Goal: Find specific page/section: Find specific page/section

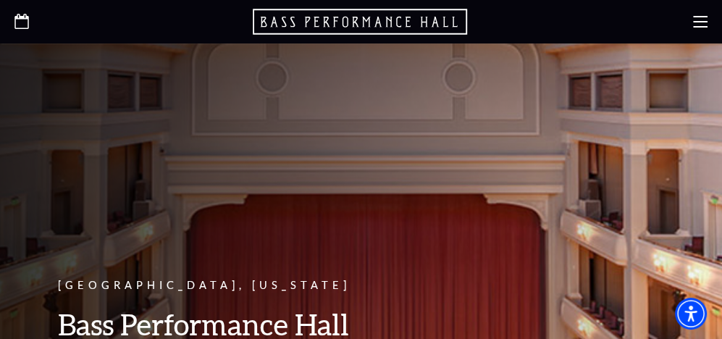
click at [694, 23] on icon at bounding box center [700, 21] width 14 height 14
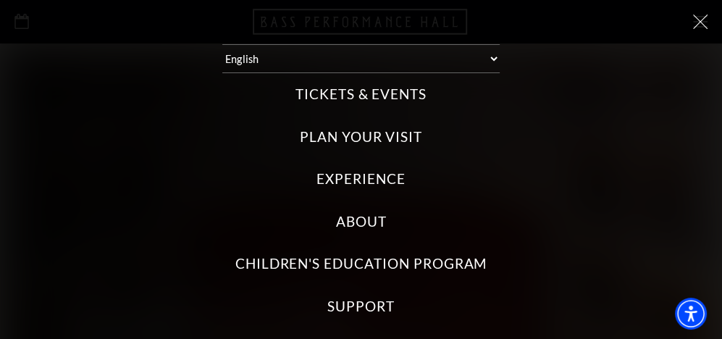
click at [377, 92] on label "Tickets & Events" at bounding box center [360, 95] width 131 height 20
click at [0, 0] on Events "Tickets & Events" at bounding box center [0, 0] width 0 height 0
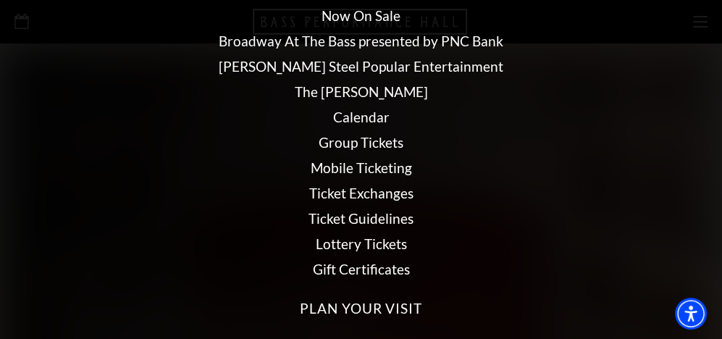
scroll to position [145, 0]
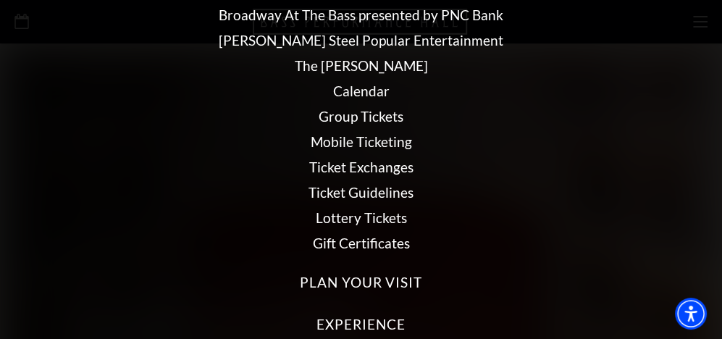
click at [369, 92] on link "Calendar" at bounding box center [361, 91] width 56 height 17
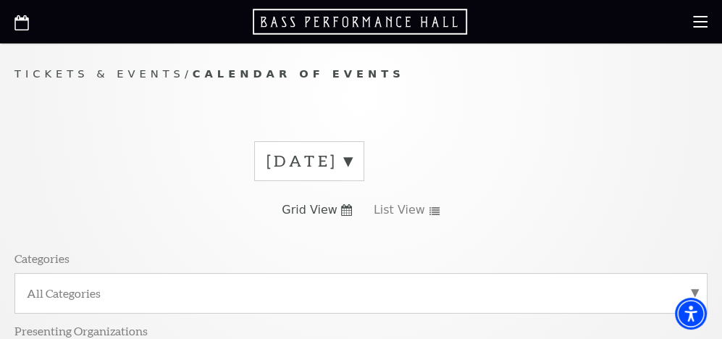
click at [352, 159] on label "October 2025" at bounding box center [309, 161] width 85 height 22
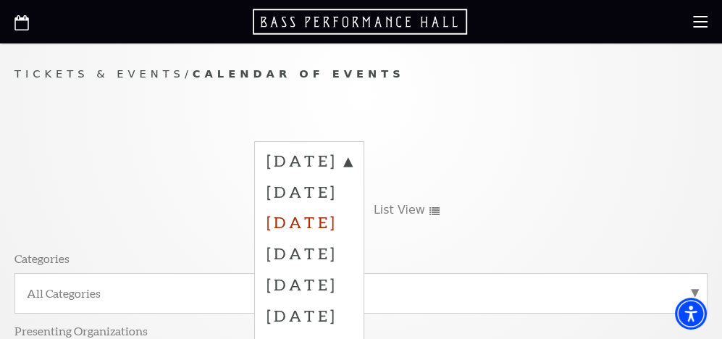
click at [352, 218] on label "December 2025" at bounding box center [309, 221] width 85 height 31
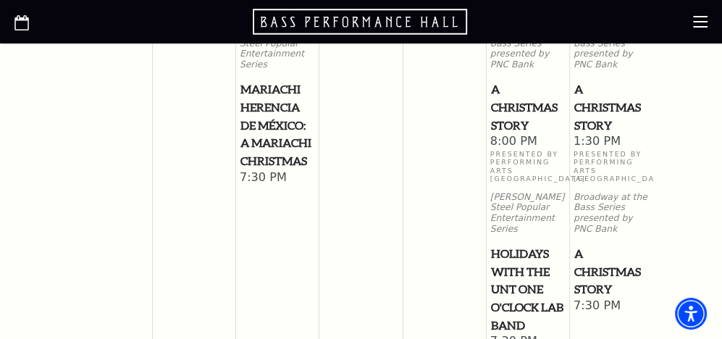
scroll to position [217, 0]
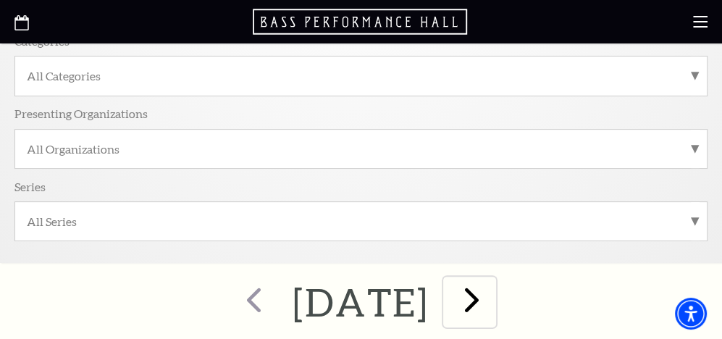
click at [492, 298] on span "next" at bounding box center [471, 299] width 41 height 41
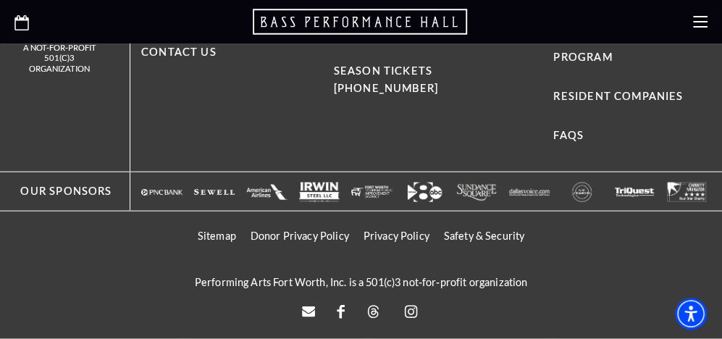
scroll to position [2013, 0]
